Goal: Task Accomplishment & Management: Manage account settings

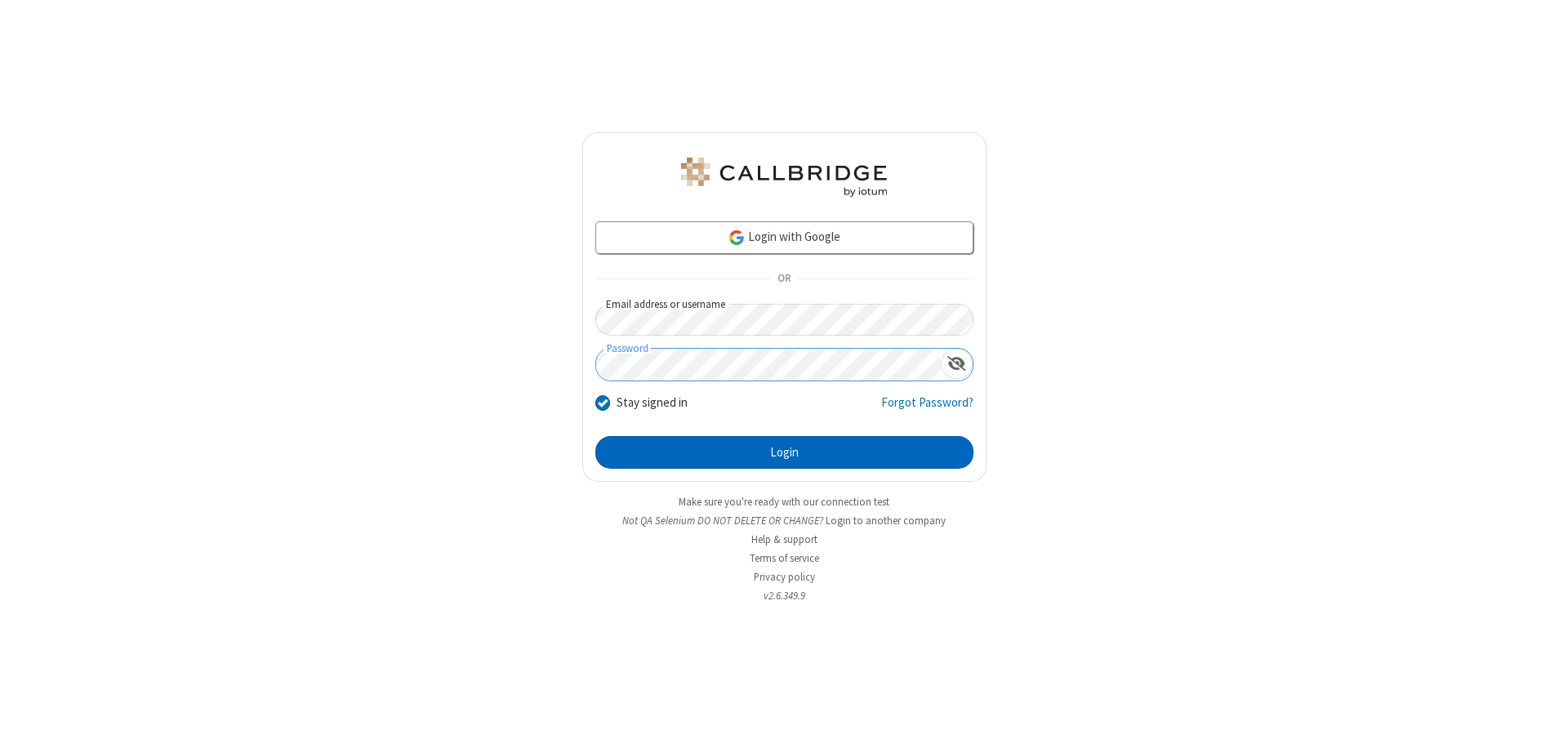
click at [784, 453] on button "Login" at bounding box center [784, 453] width 378 height 33
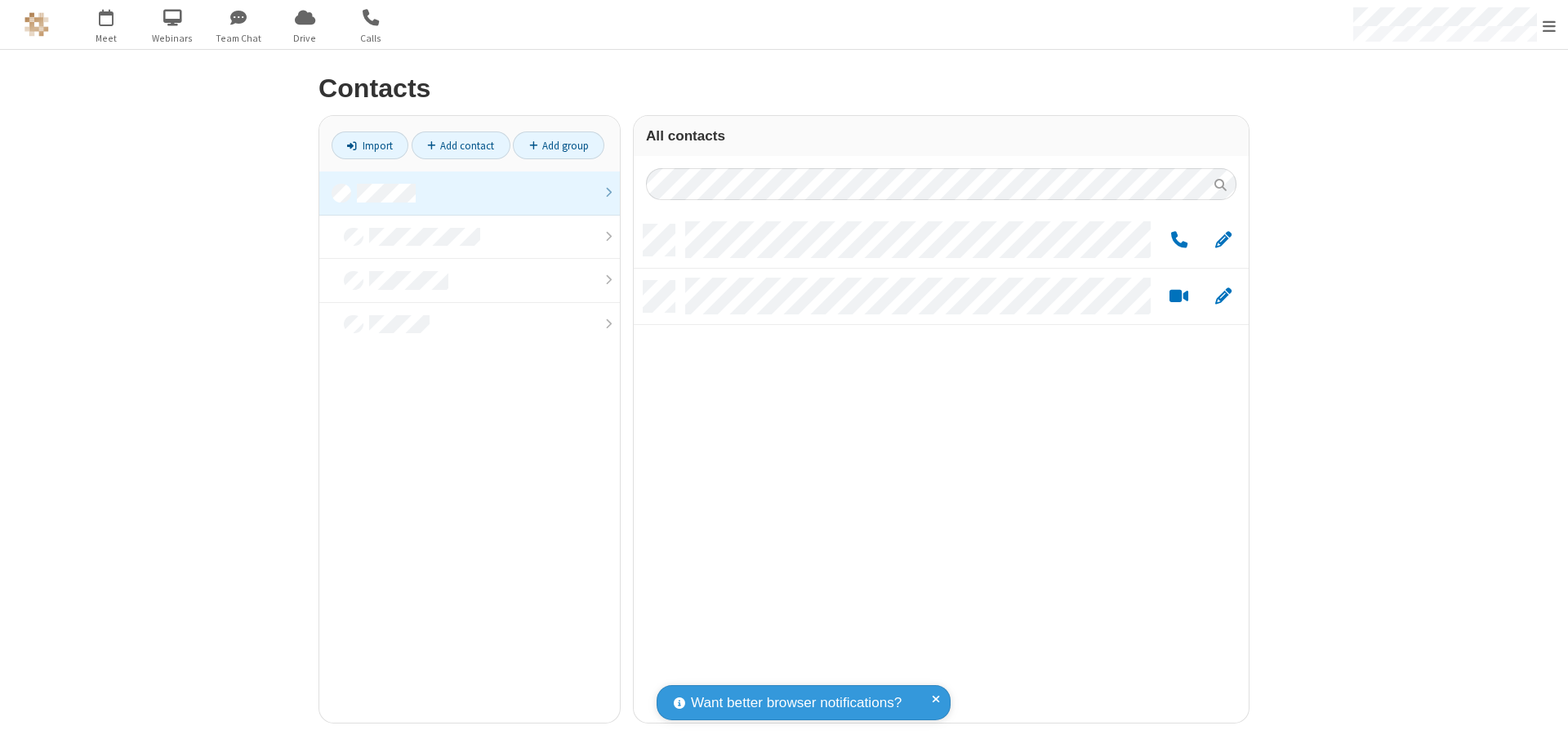
click at [470, 193] on link at bounding box center [470, 193] width 301 height 44
click at [1223, 239] on span "Edit" at bounding box center [1223, 241] width 16 height 21
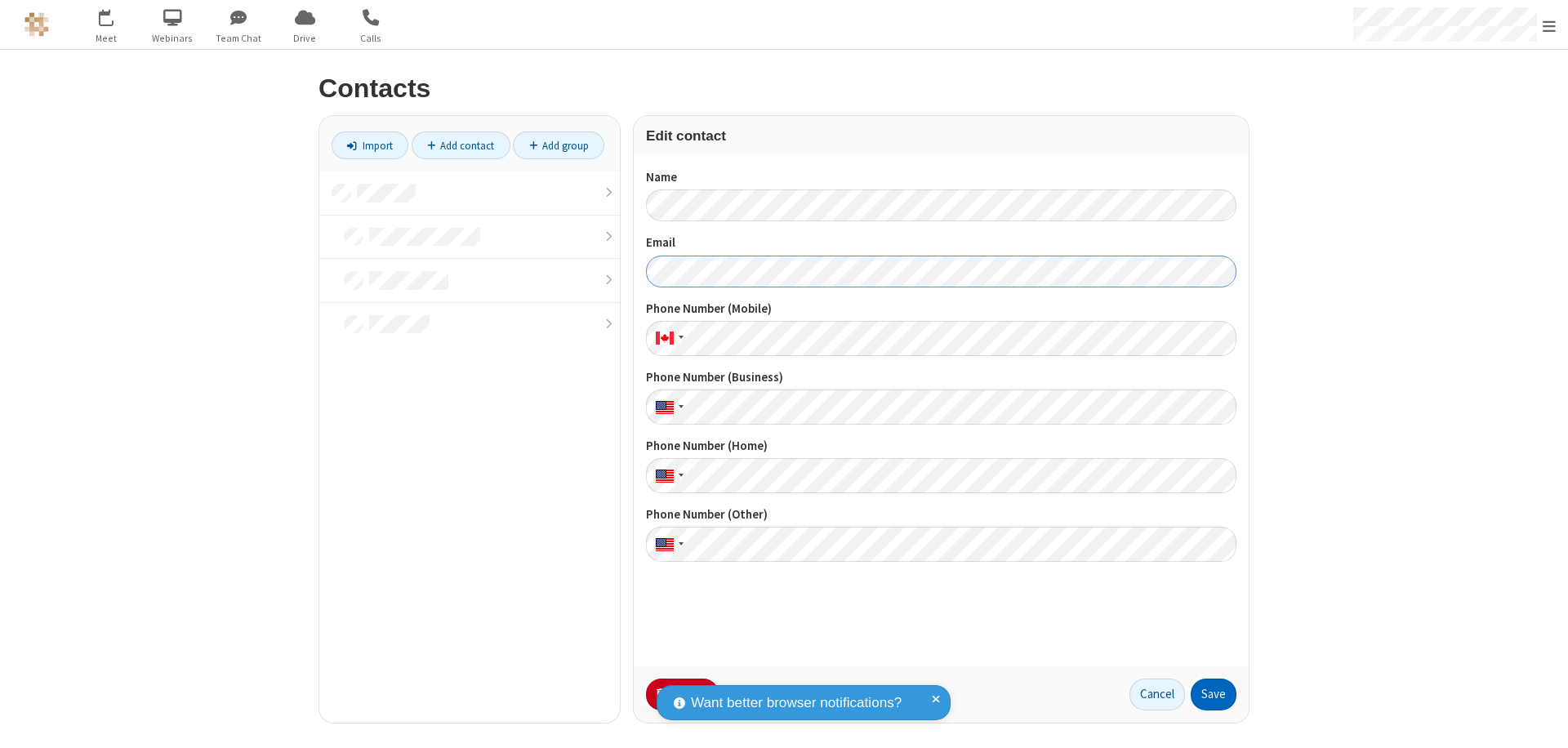
click at [1214, 694] on button "Save" at bounding box center [1213, 695] width 46 height 33
